Goal: Use online tool/utility: Utilize a website feature to perform a specific function

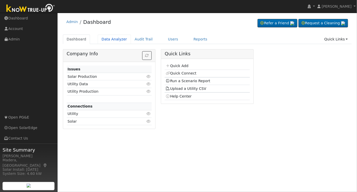
click at [111, 39] on link "Data Analyzer" at bounding box center [114, 39] width 33 height 9
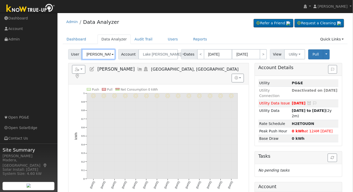
click at [105, 53] on input "Gita Khattaie" at bounding box center [98, 54] width 33 height 10
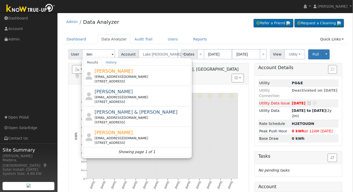
click at [124, 136] on div "tien_trinh91@yahoo.com" at bounding box center [142, 138] width 95 height 5
type input "Tien Trinh"
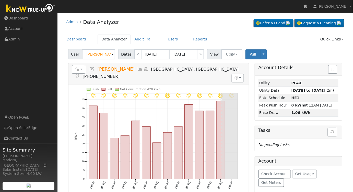
click at [138, 71] on icon at bounding box center [141, 69] width 6 height 5
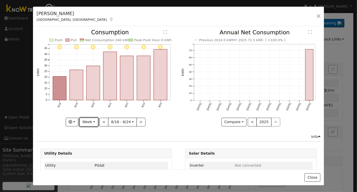
click at [91, 121] on button "Week" at bounding box center [89, 122] width 19 height 9
click at [91, 146] on link "Month" at bounding box center [98, 146] width 36 height 7
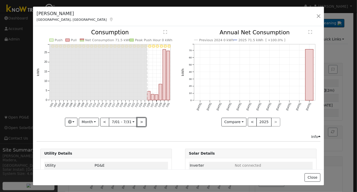
click at [137, 119] on button ">" at bounding box center [141, 122] width 9 height 9
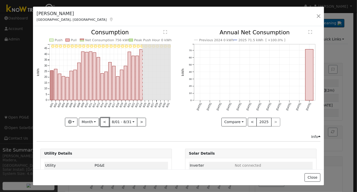
click at [104, 121] on button "<" at bounding box center [104, 122] width 9 height 9
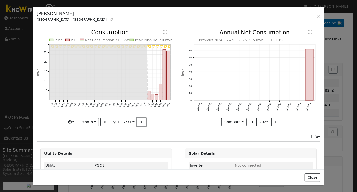
click at [140, 120] on button ">" at bounding box center [141, 122] width 9 height 9
type input "2025-08-01"
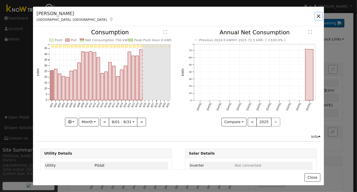
click at [320, 16] on button "button" at bounding box center [318, 16] width 7 height 7
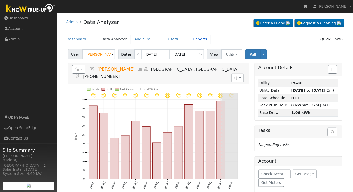
click at [190, 38] on link "Reports" at bounding box center [200, 39] width 21 height 9
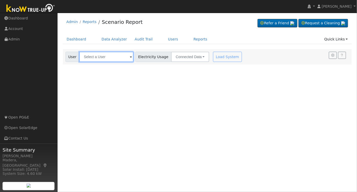
click at [111, 55] on input "text" at bounding box center [106, 57] width 54 height 10
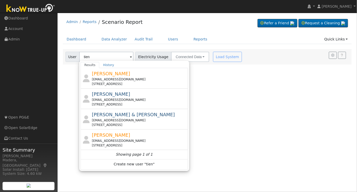
click at [108, 138] on div "[EMAIL_ADDRESS][DOMAIN_NAME]" at bounding box center [139, 140] width 95 height 5
type input "[PERSON_NAME]"
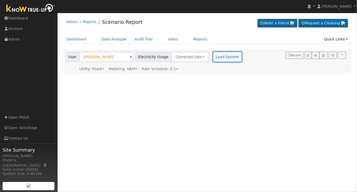
click at [218, 57] on button "Load System" at bounding box center [227, 57] width 29 height 10
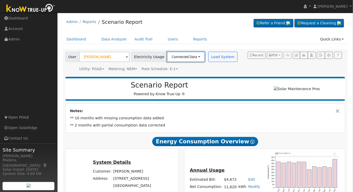
click at [183, 54] on button "Connected Data" at bounding box center [186, 57] width 38 height 10
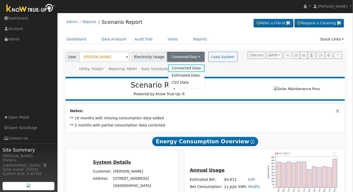
click at [175, 74] on link "Estimated Data" at bounding box center [186, 75] width 36 height 7
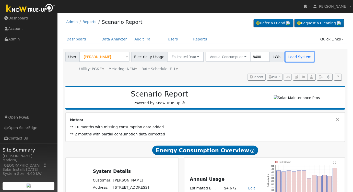
click at [286, 54] on button "Load System" at bounding box center [300, 57] width 29 height 10
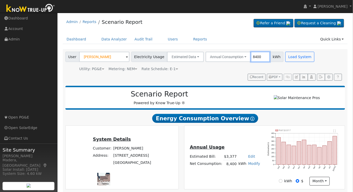
click at [254, 56] on input "8400" at bounding box center [260, 57] width 19 height 10
type input "10000"
click at [286, 61] on button "Load System" at bounding box center [300, 57] width 29 height 10
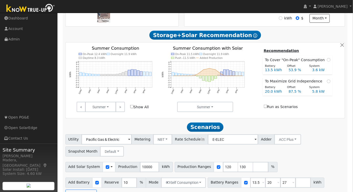
scroll to position [165, 0]
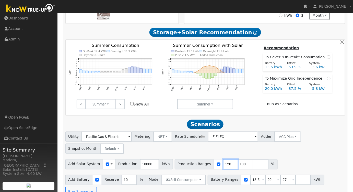
click at [223, 166] on input "120" at bounding box center [230, 164] width 15 height 10
click at [223, 168] on input "119" at bounding box center [230, 164] width 15 height 10
type input "118"
click at [223, 168] on input "118" at bounding box center [230, 164] width 15 height 10
drag, startPoint x: 235, startPoint y: 164, endPoint x: 219, endPoint y: 166, distance: 16.4
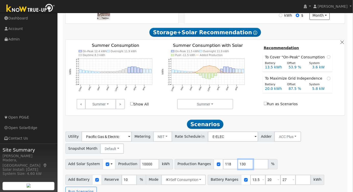
click at [219, 166] on div "Production Ranges 118 130 %" at bounding box center [226, 164] width 103 height 10
drag, startPoint x: 266, startPoint y: 181, endPoint x: 259, endPoint y: 180, distance: 7.2
click at [266, 180] on input "20" at bounding box center [273, 180] width 15 height 10
type input "27"
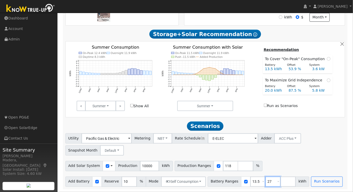
type input "2"
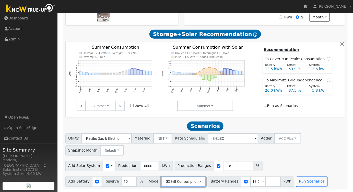
click at [188, 180] on button "Self Consumption" at bounding box center [183, 181] width 45 height 10
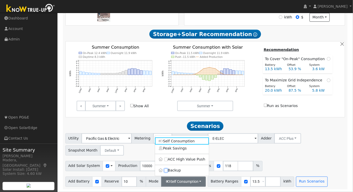
click at [166, 171] on input "Backup" at bounding box center [166, 171] width 4 height 4
checkbox input "true"
type input "20"
click at [298, 158] on div "Utility Pacific Gas & Electric Metering NBT NEM NBT Rate Schedule E-ELEC Adder …" at bounding box center [206, 159] width 286 height 53
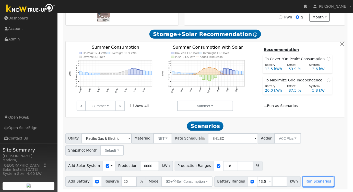
click at [308, 183] on button "Run Scenarios" at bounding box center [318, 181] width 31 height 10
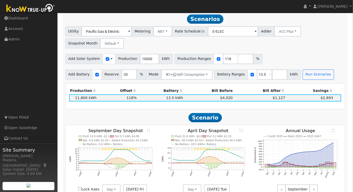
scroll to position [271, 0]
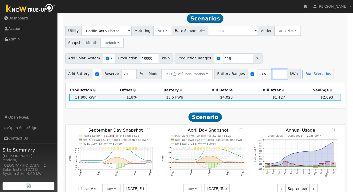
click at [272, 73] on input "number" at bounding box center [279, 74] width 15 height 10
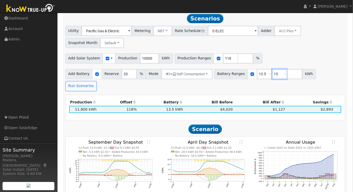
type input "15"
click at [97, 81] on button "Run Scenarios" at bounding box center [80, 86] width 31 height 10
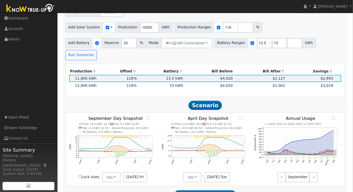
scroll to position [318, 0]
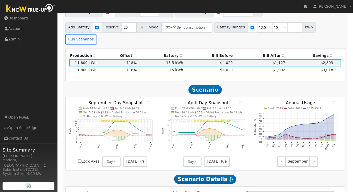
click at [333, 101] on text "" at bounding box center [334, 102] width 3 height 3
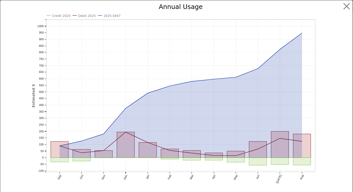
scroll to position [307, 0]
click at [348, 7] on button "button" at bounding box center [351, 7] width 10 height 10
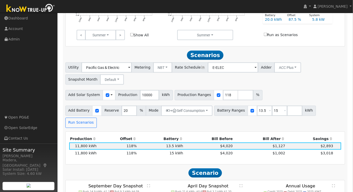
scroll to position [279, 0]
